Goal: Task Accomplishment & Management: Manage account settings

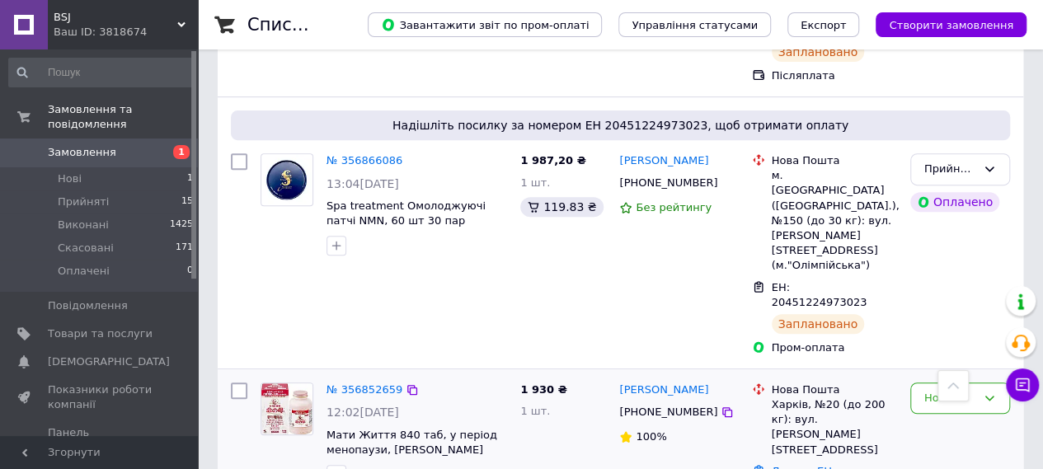
scroll to position [330, 0]
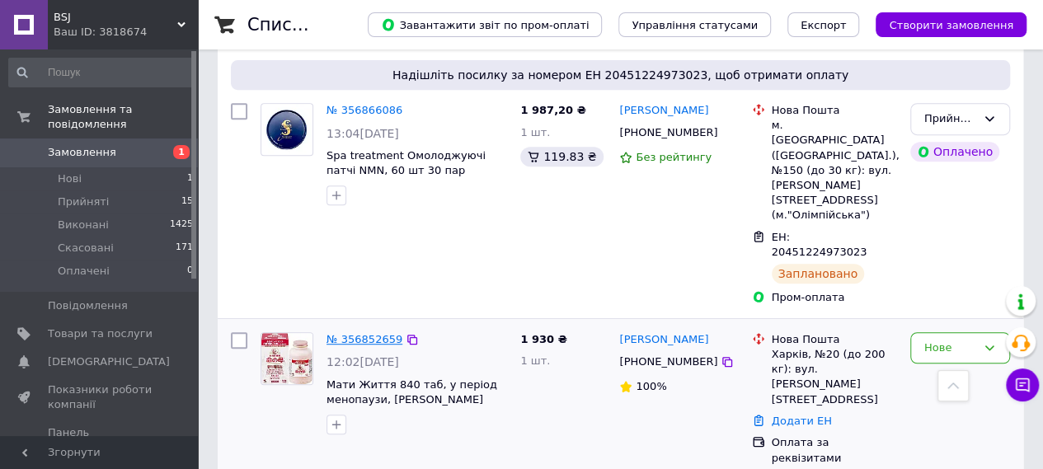
click at [376, 333] on link "№ 356852659" at bounding box center [365, 339] width 76 height 12
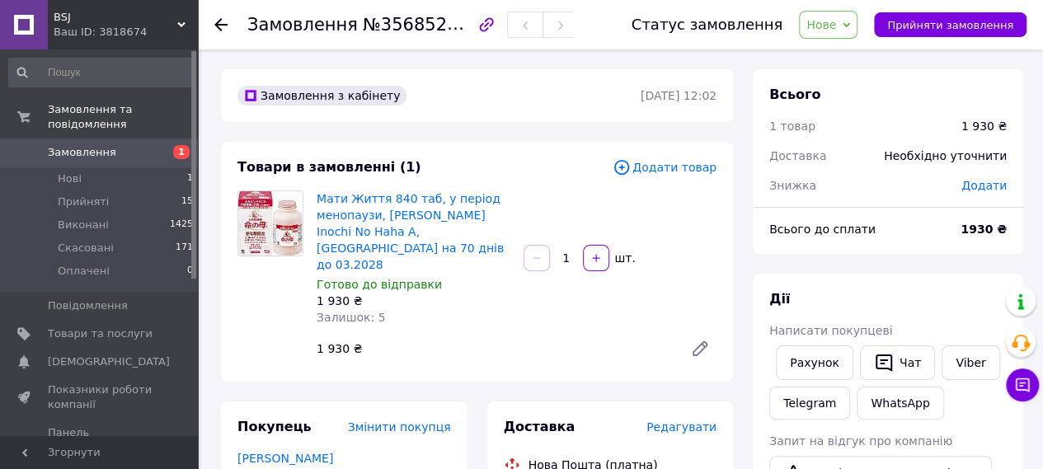
click at [850, 24] on icon at bounding box center [846, 24] width 7 height 7
click at [858, 57] on li "Прийнято" at bounding box center [838, 57] width 76 height 25
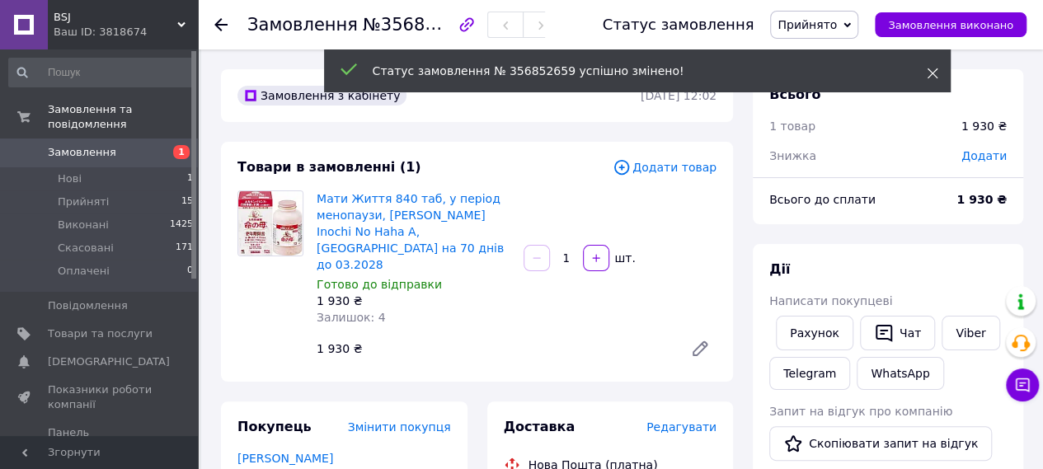
click at [930, 73] on icon at bounding box center [933, 74] width 12 height 12
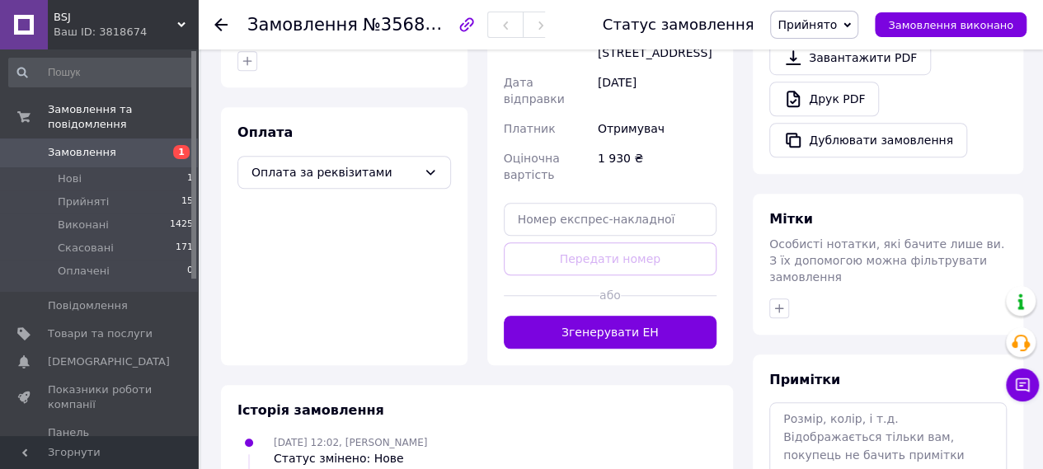
scroll to position [577, 0]
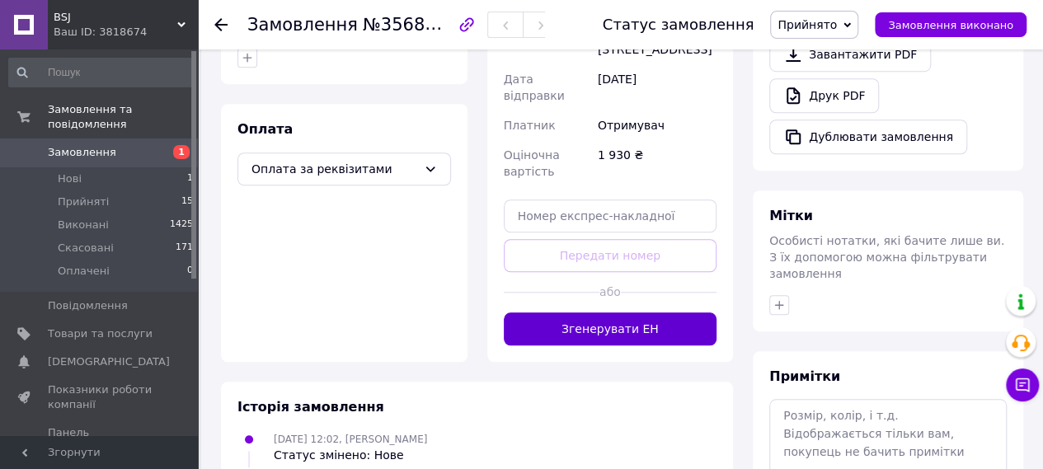
click at [612, 313] on button "Згенерувати ЕН" at bounding box center [611, 329] width 214 height 33
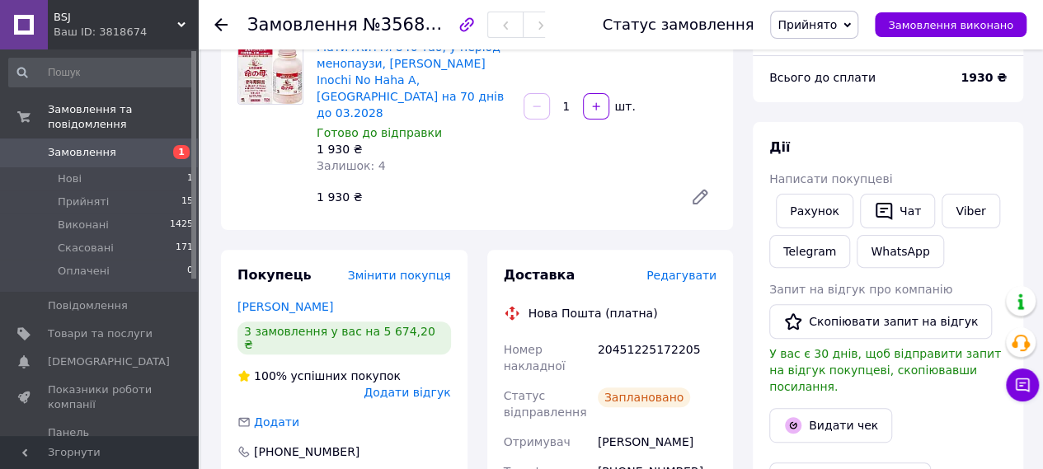
scroll to position [247, 0]
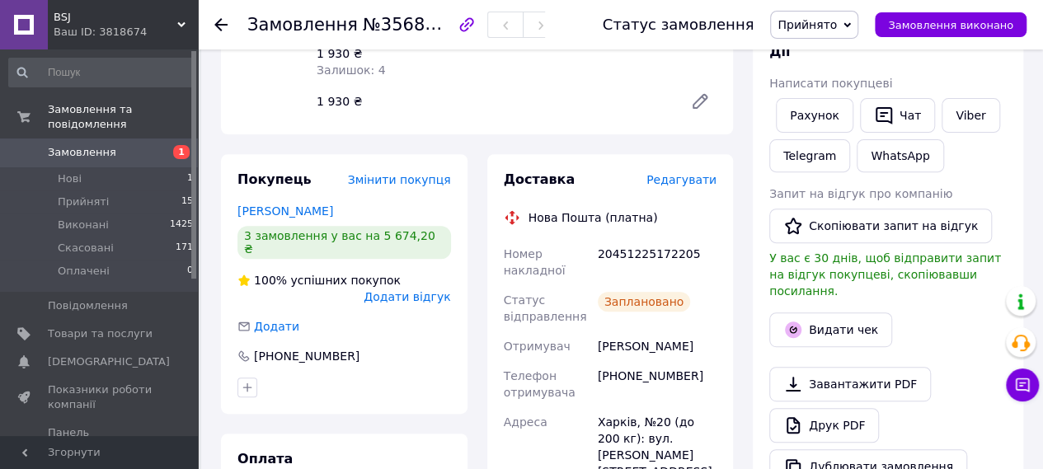
click at [64, 145] on span "Замовлення" at bounding box center [82, 152] width 68 height 15
